Goal: Task Accomplishment & Management: Use online tool/utility

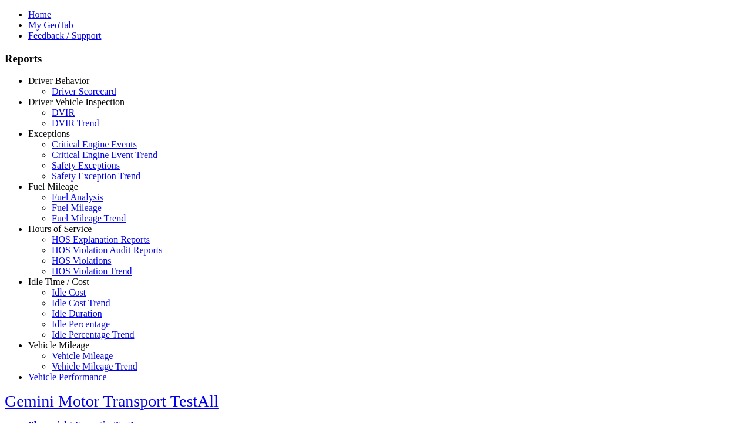
click at [68, 234] on link "Hours of Service" at bounding box center [59, 229] width 63 height 10
click at [76, 244] on link "HOS Explanation Reports" at bounding box center [101, 239] width 98 height 10
type textarea "**********"
